Goal: Task Accomplishment & Management: Manage account settings

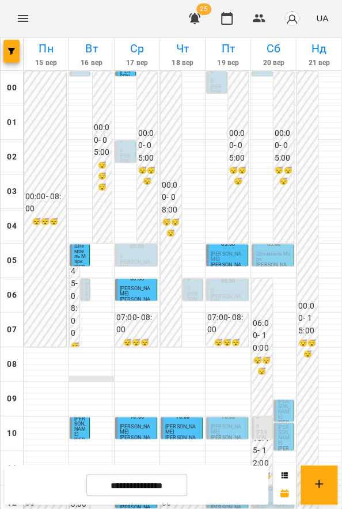
scroll to position [283, 0]
click at [216, 424] on span "Макаровська Мія Дмитрівна" at bounding box center [226, 429] width 31 height 11
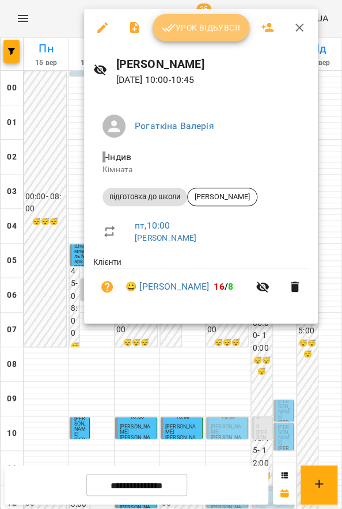
click at [235, 27] on span "Урок відбувся" at bounding box center [201, 28] width 78 height 14
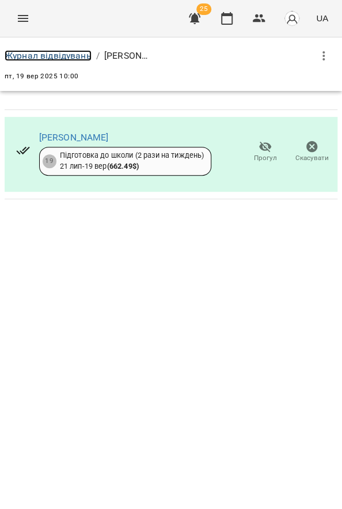
click at [66, 54] on link "Журнал відвідувань" at bounding box center [48, 55] width 87 height 11
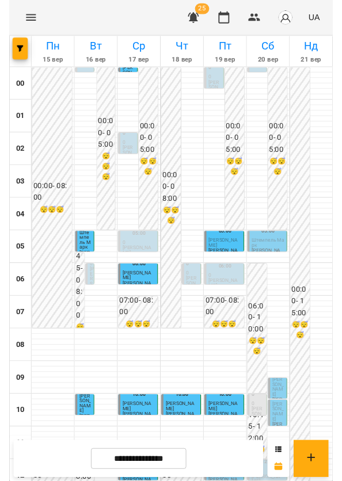
scroll to position [182, 0]
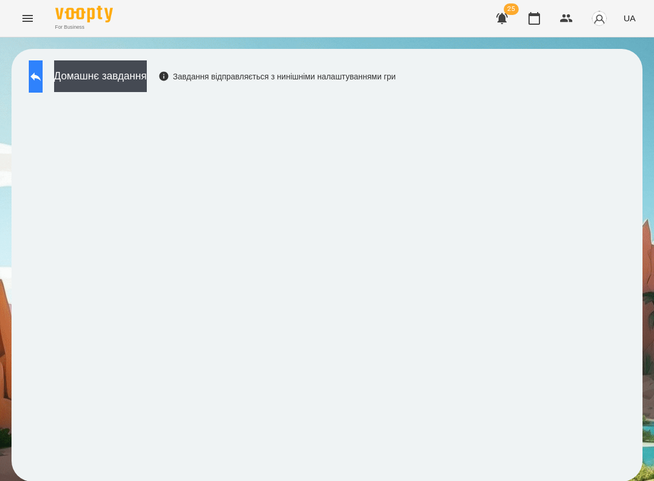
click at [41, 80] on icon at bounding box center [36, 77] width 10 height 9
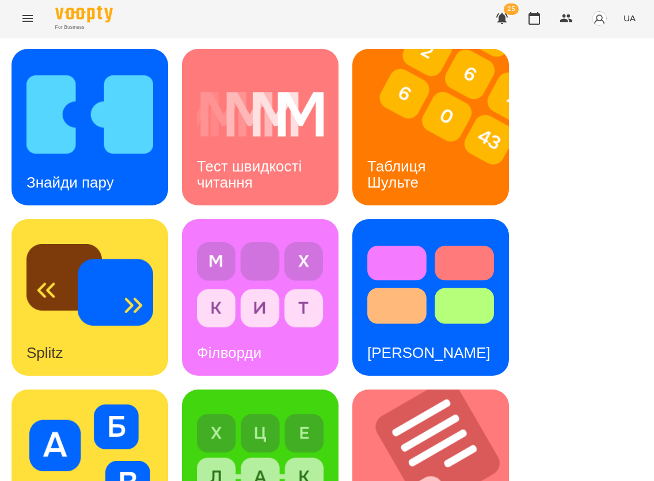
scroll to position [587, 0]
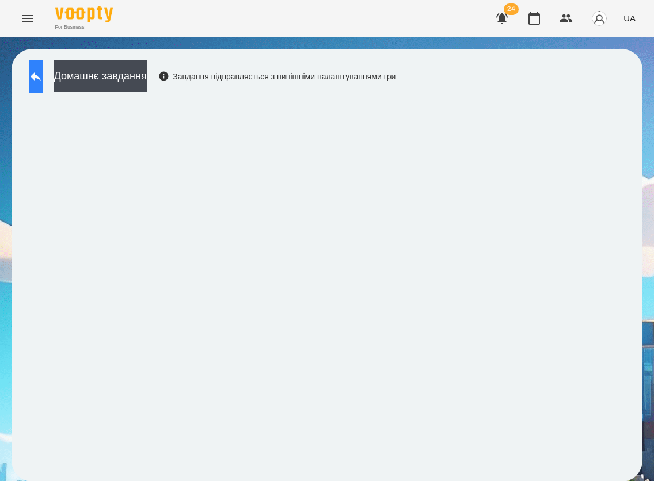
click at [43, 80] on button at bounding box center [36, 76] width 14 height 32
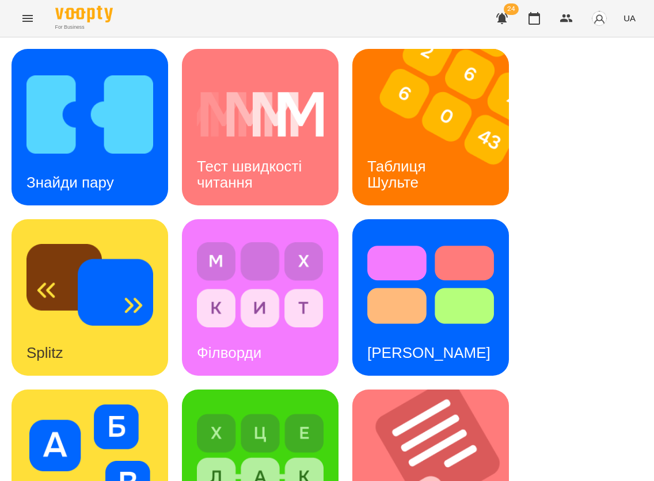
scroll to position [163, 0]
click at [419, 390] on img at bounding box center [437, 468] width 171 height 157
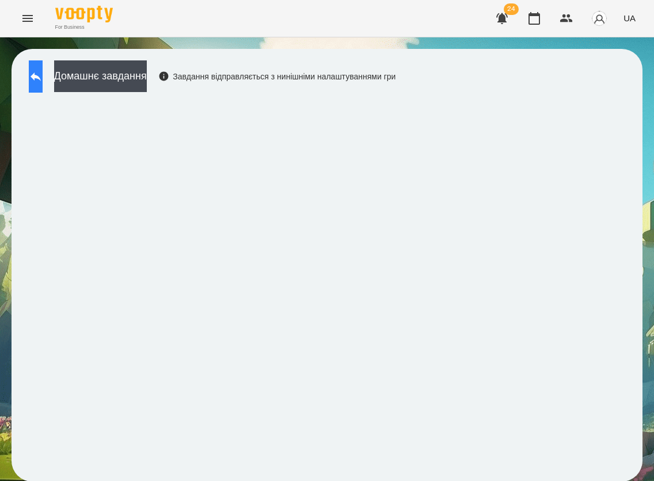
click at [41, 77] on icon at bounding box center [36, 77] width 10 height 9
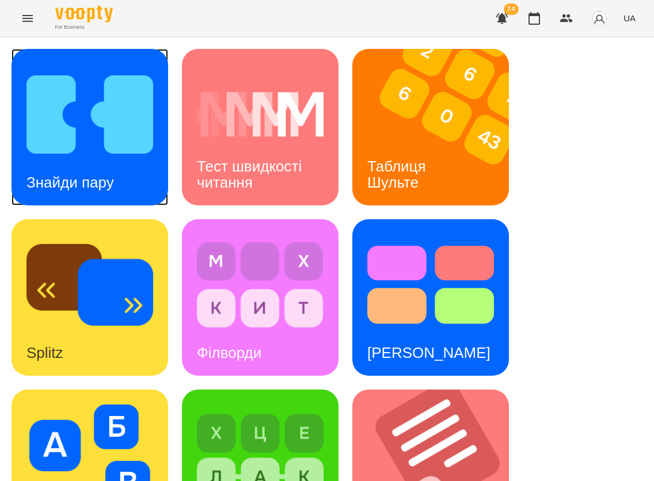
click at [63, 120] on img at bounding box center [89, 114] width 127 height 101
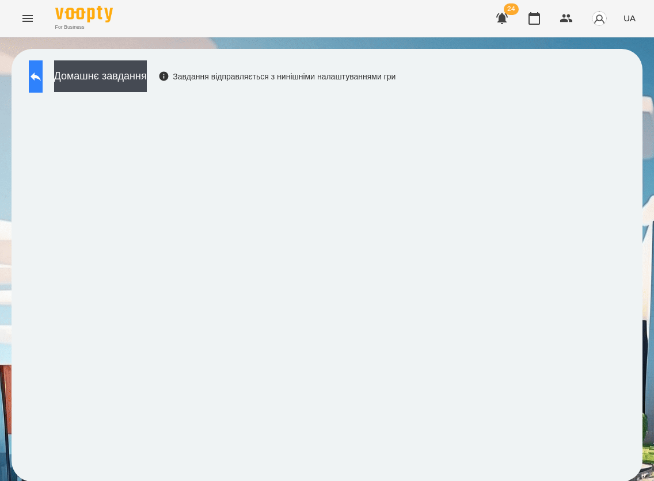
click at [43, 85] on button at bounding box center [36, 76] width 14 height 32
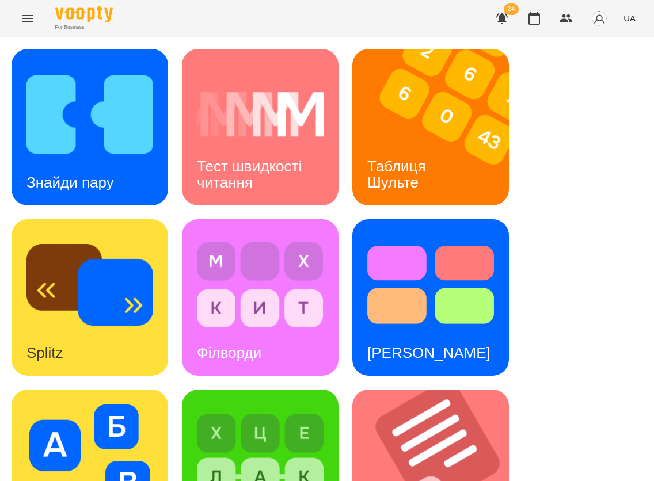
scroll to position [541, 0]
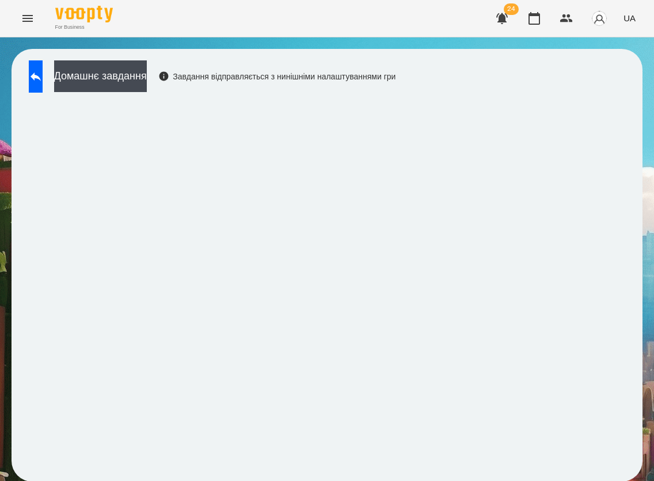
scroll to position [1, 0]
click at [43, 68] on button at bounding box center [36, 76] width 14 height 32
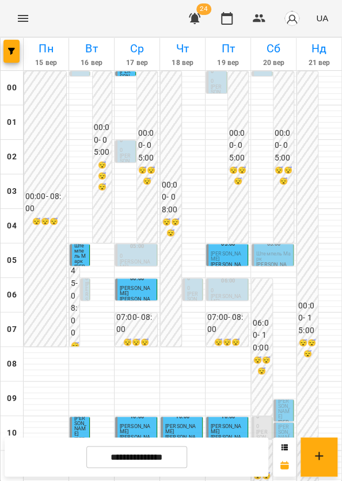
scroll to position [182, 0]
click at [223, 424] on span "Макаровська Мія Дмитрівна" at bounding box center [226, 429] width 31 height 11
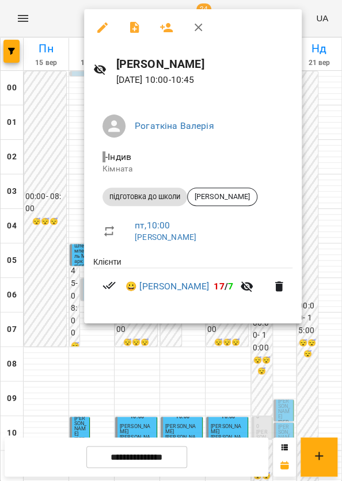
click at [168, 346] on div at bounding box center [171, 240] width 342 height 481
